Goal: Information Seeking & Learning: Compare options

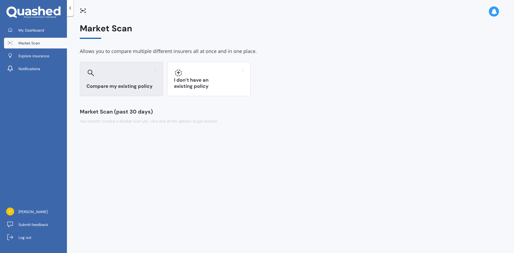
click at [127, 78] on div "Compare my existing policy" at bounding box center [121, 79] width 83 height 34
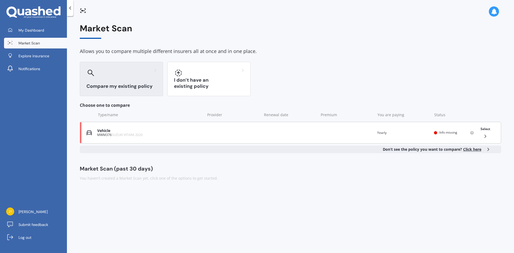
click at [485, 137] on polyline at bounding box center [485, 136] width 1 height 3
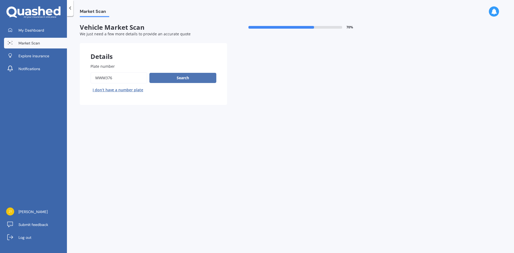
click at [187, 77] on button "Search" at bounding box center [182, 78] width 67 height 10
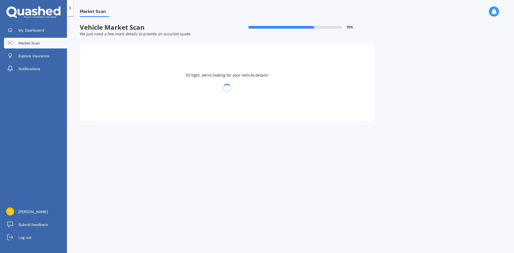
select select "SUZUKI"
select select "VITARA"
select select "21"
select select "06"
select select "1957"
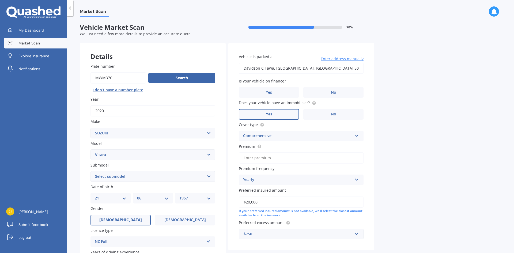
click at [348, 60] on span "Enter address manually" at bounding box center [342, 58] width 43 height 5
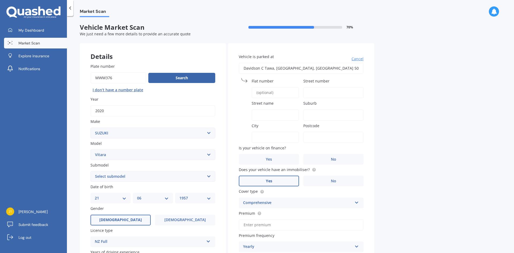
click at [250, 69] on input "Davidson C Tawa, [GEOGRAPHIC_DATA], [GEOGRAPHIC_DATA] 5028" at bounding box center [301, 68] width 125 height 11
type input "[STREET_ADDRESS]"
type input "Davidson Crescent"
type input "Tawa"
type input "[GEOGRAPHIC_DATA]"
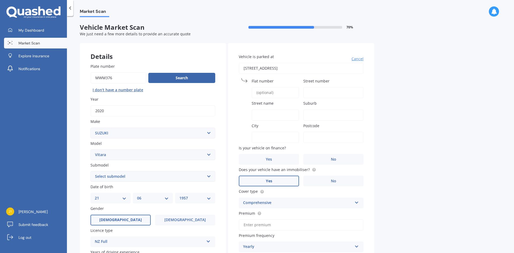
type input "5028"
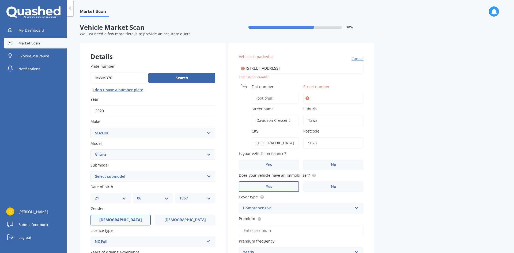
click at [245, 67] on input "[STREET_ADDRESS]" at bounding box center [301, 68] width 125 height 11
type input "[STREET_ADDRESS]"
type input "68"
type input "Davidson Crescent"
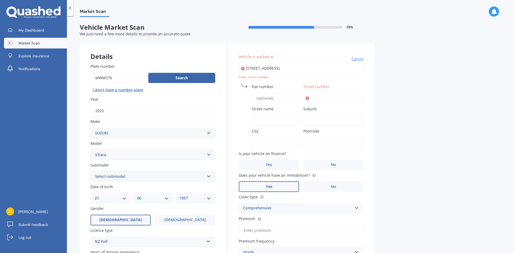
type input "Tawa"
type input "[GEOGRAPHIC_DATA]"
type input "5028"
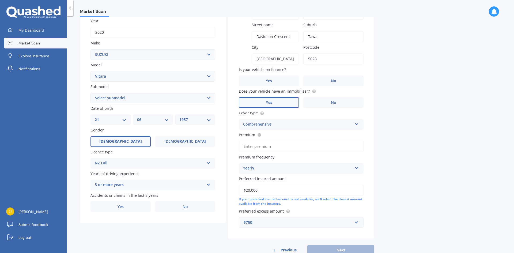
scroll to position [80, 0]
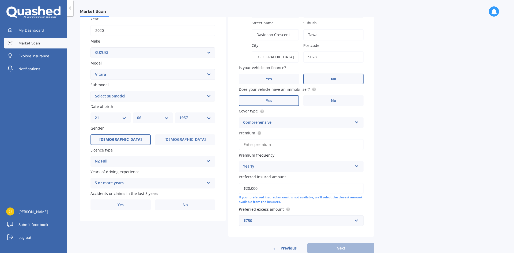
click at [345, 81] on label "No" at bounding box center [333, 79] width 60 height 11
click at [0, 0] on input "No" at bounding box center [0, 0] width 0 height 0
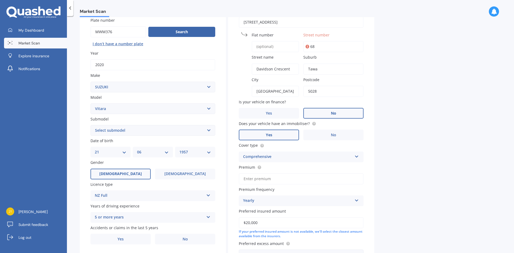
scroll to position [54, 0]
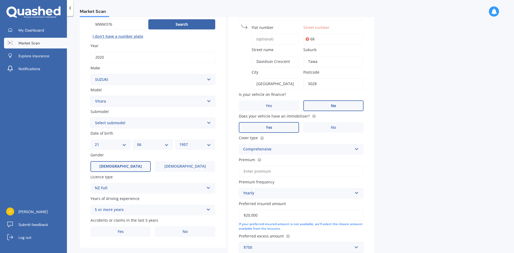
click at [209, 122] on select "Select submodel (All Other) 4 cyl Diesel JLX Turbo V6" at bounding box center [152, 123] width 125 height 11
click at [208, 123] on select "Select submodel (All Other) 4 cyl Diesel JLX Turbo V6" at bounding box center [152, 123] width 125 height 11
select select "JLX"
click at [90, 118] on select "Select submodel (All Other) 4 cyl Diesel JLX Turbo V6" at bounding box center [152, 123] width 125 height 11
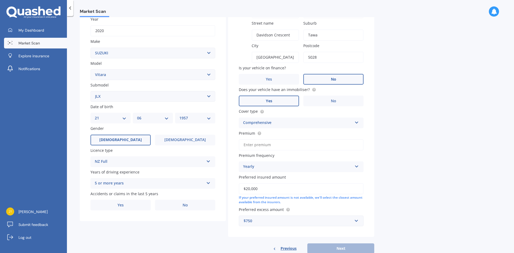
scroll to position [68, 0]
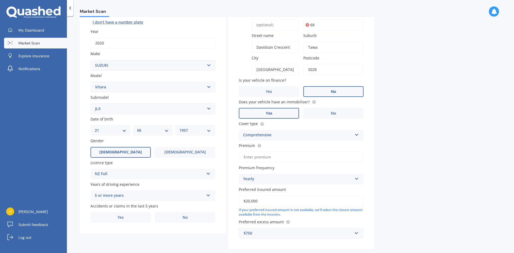
drag, startPoint x: 245, startPoint y: 156, endPoint x: 380, endPoint y: 154, distance: 135.0
click at [245, 156] on input "Premium" at bounding box center [301, 157] width 125 height 11
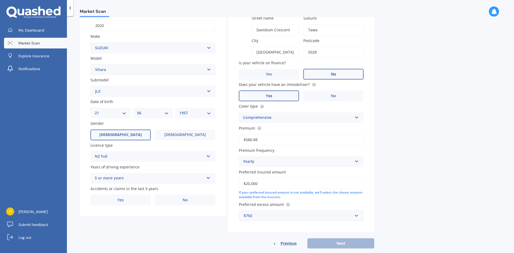
scroll to position [95, 0]
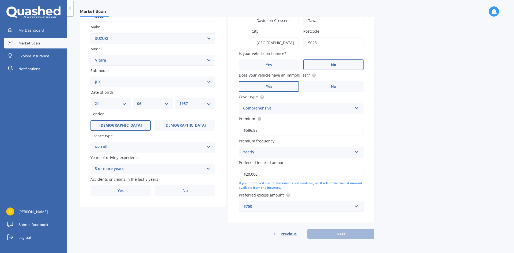
type input "$586.88"
drag, startPoint x: 258, startPoint y: 174, endPoint x: 247, endPoint y: 173, distance: 11.3
click at [247, 173] on input "$20,000" at bounding box center [301, 174] width 125 height 11
type input "$17,900"
click at [255, 205] on div "$750" at bounding box center [298, 206] width 109 height 6
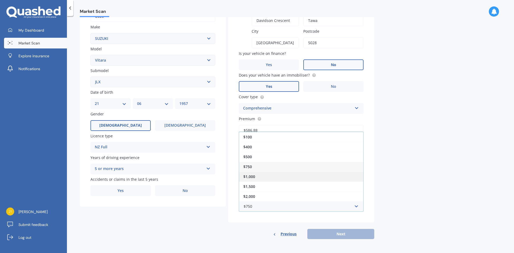
click at [252, 176] on span "$1,000" at bounding box center [249, 176] width 12 height 5
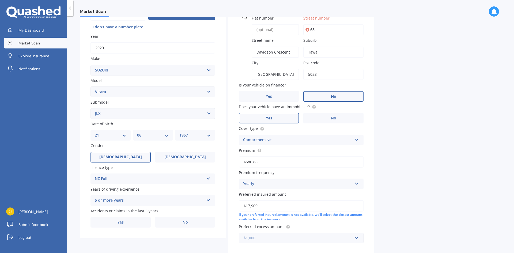
scroll to position [14, 0]
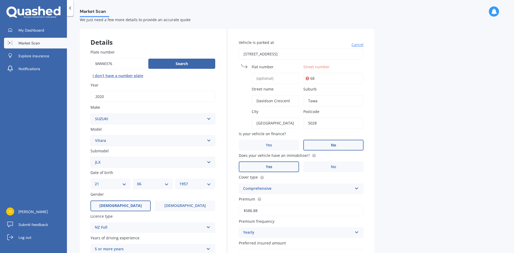
click at [307, 78] on icon at bounding box center [307, 78] width 4 height 5
click at [314, 78] on input "68" at bounding box center [333, 78] width 60 height 11
type input "Tawa"
click at [315, 78] on input "68" at bounding box center [333, 78] width 60 height 11
drag, startPoint x: 266, startPoint y: 123, endPoint x: 288, endPoint y: 125, distance: 22.0
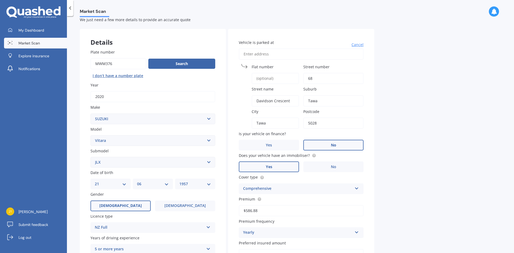
click at [271, 123] on input "Tawa" at bounding box center [275, 123] width 47 height 11
type input "[GEOGRAPHIC_DATA]"
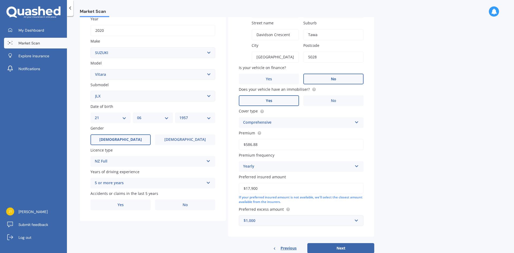
scroll to position [95, 0]
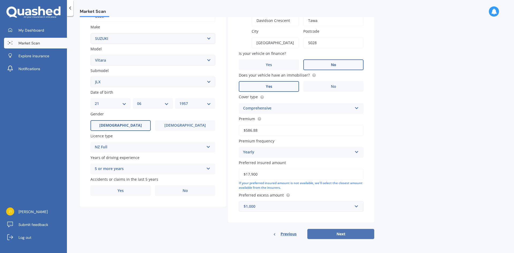
click at [342, 234] on button "Next" at bounding box center [340, 234] width 67 height 10
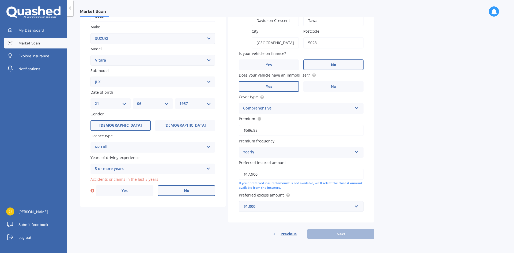
click at [189, 191] on label "No" at bounding box center [187, 190] width 58 height 11
click at [0, 0] on input "No" at bounding box center [0, 0] width 0 height 0
click at [340, 234] on button "Next" at bounding box center [340, 234] width 67 height 10
select select "21"
select select "06"
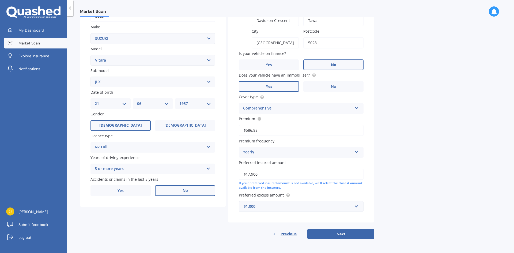
select select "1957"
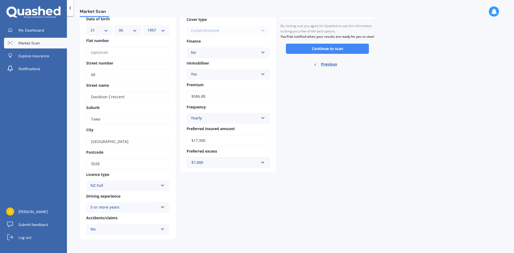
scroll to position [0, 0]
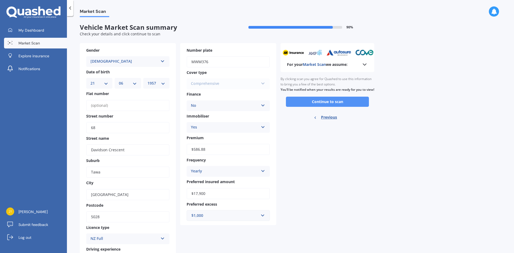
click at [331, 105] on button "Continue to scan" at bounding box center [327, 102] width 83 height 10
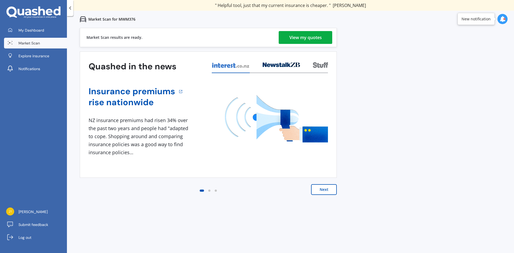
click at [303, 37] on div "View my quotes" at bounding box center [305, 37] width 32 height 13
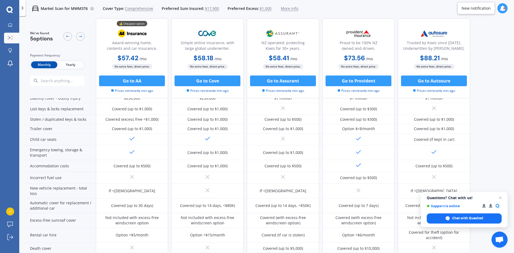
scroll to position [107, 0]
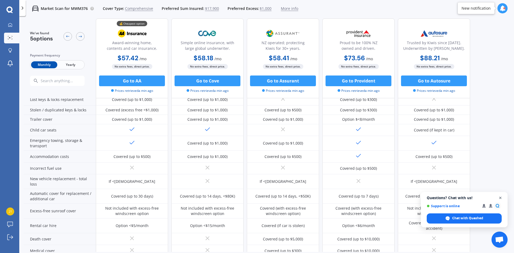
click at [500, 198] on span "Close chat" at bounding box center [500, 198] width 7 height 7
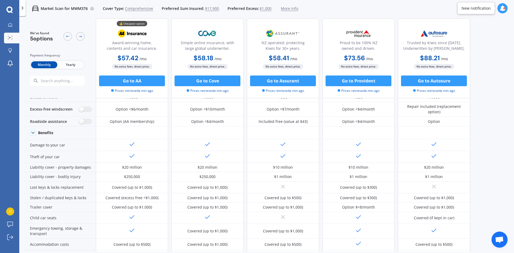
scroll to position [0, 0]
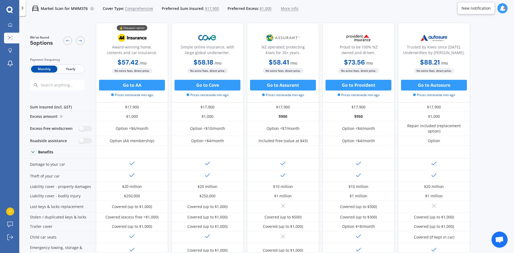
click at [70, 69] on span "Yearly" at bounding box center [70, 69] width 26 height 7
